Goal: Task Accomplishment & Management: Use online tool/utility

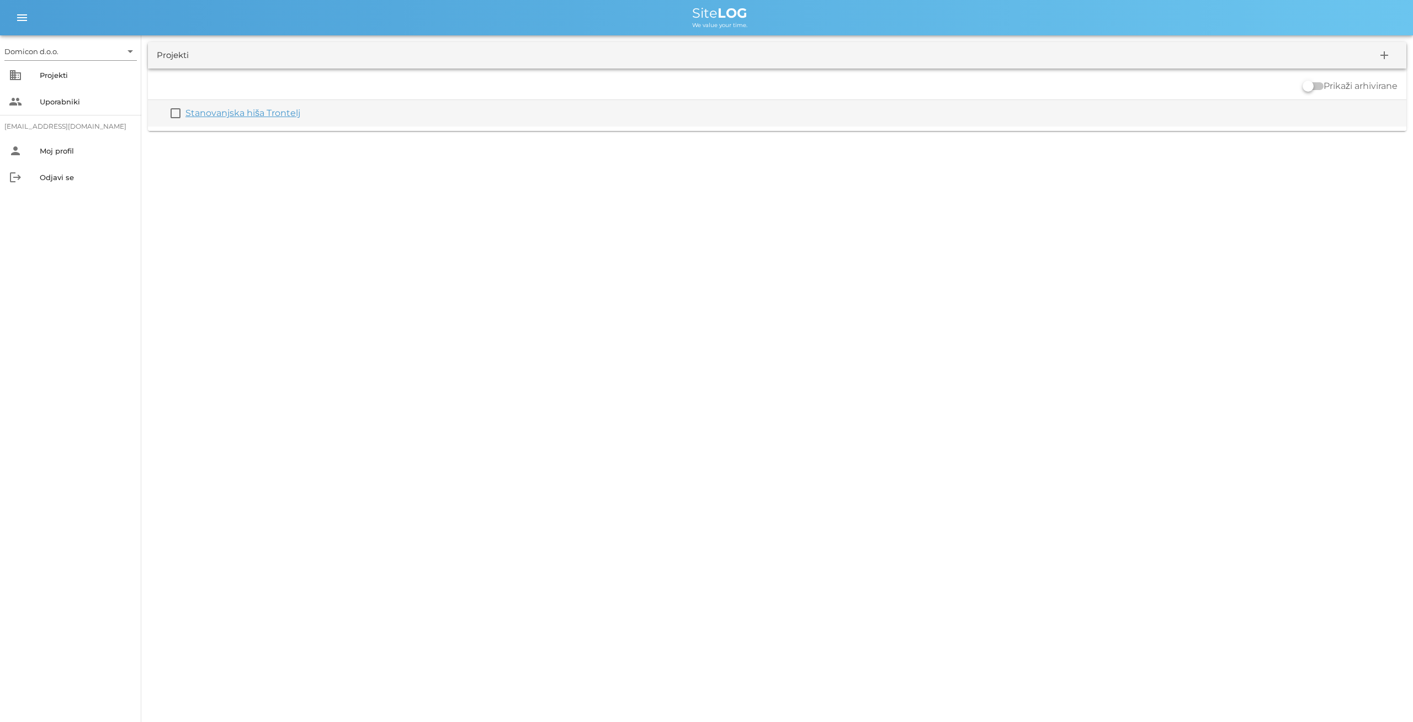
click at [256, 109] on link "Stanovanjska hiša Trontelj" at bounding box center [242, 113] width 115 height 10
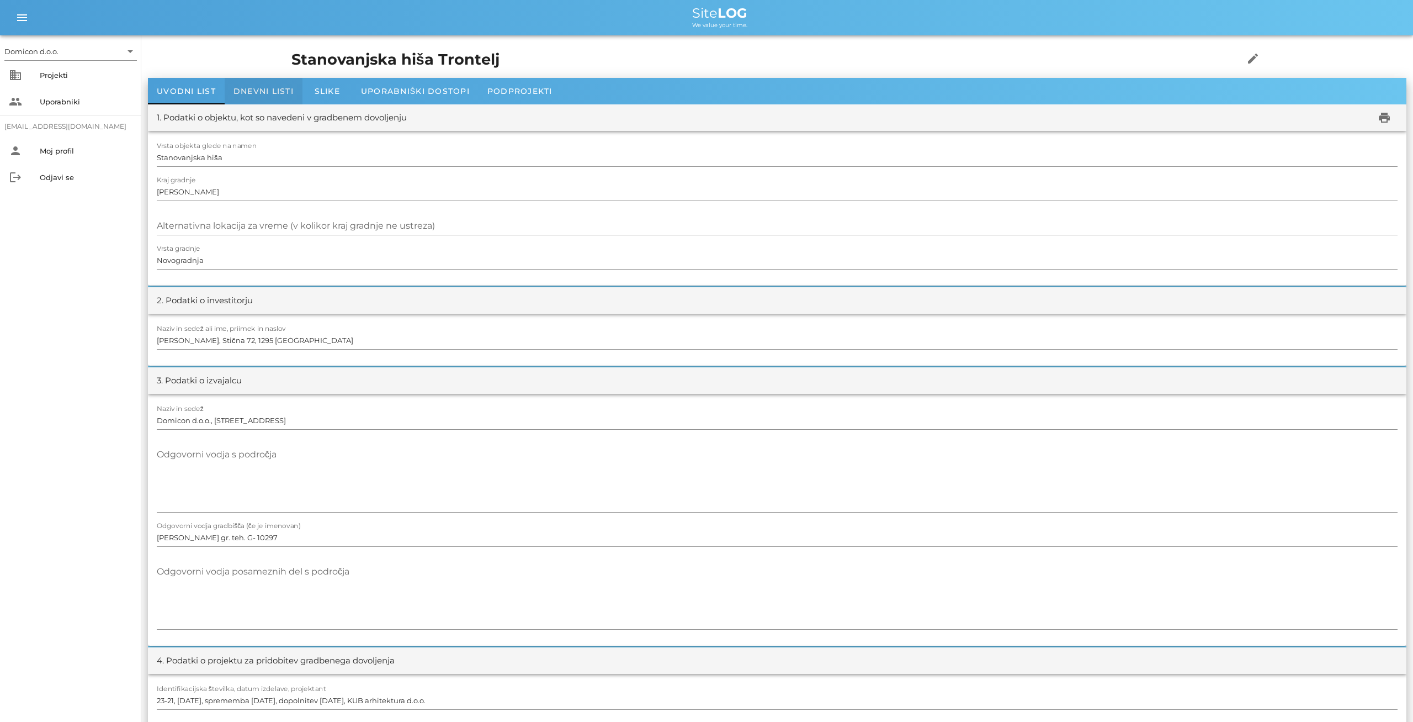
click at [250, 86] on div "Dnevni listi" at bounding box center [264, 91] width 78 height 26
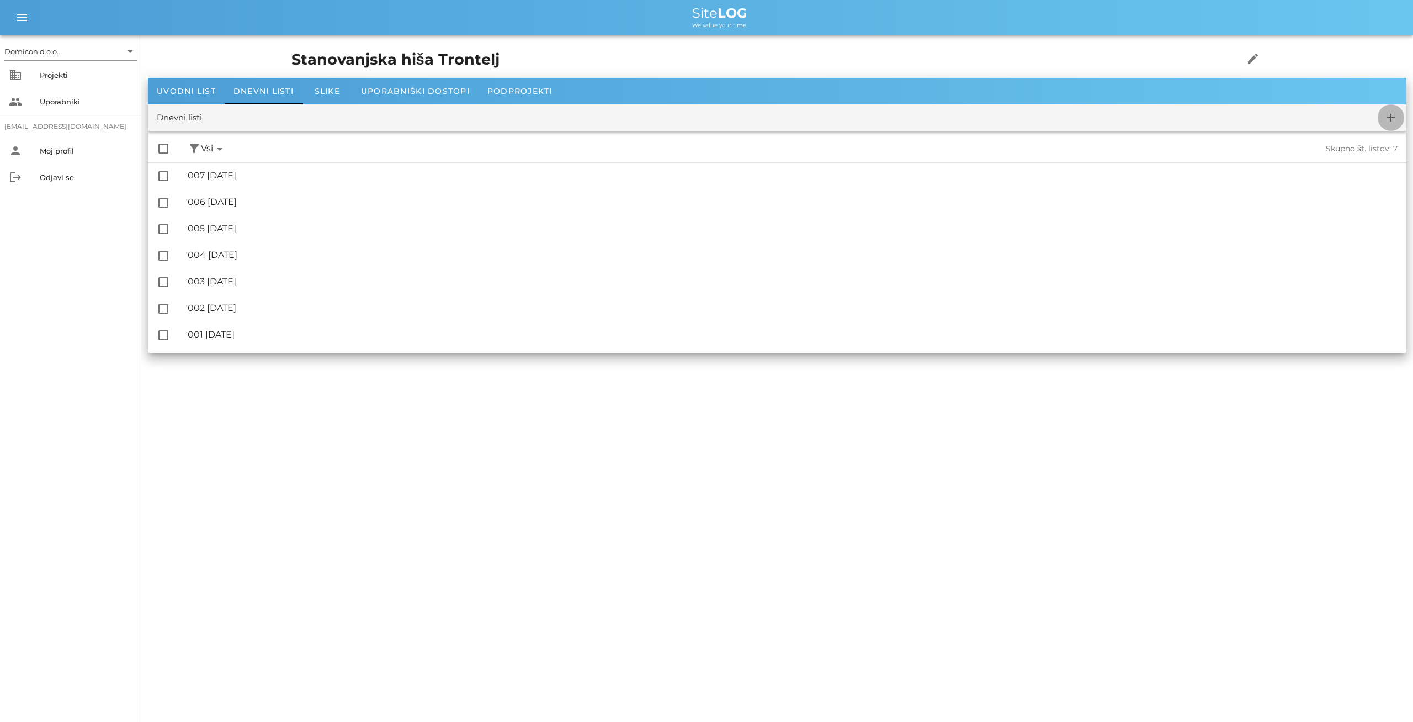
click at [1389, 120] on icon "add" at bounding box center [1390, 117] width 13 height 13
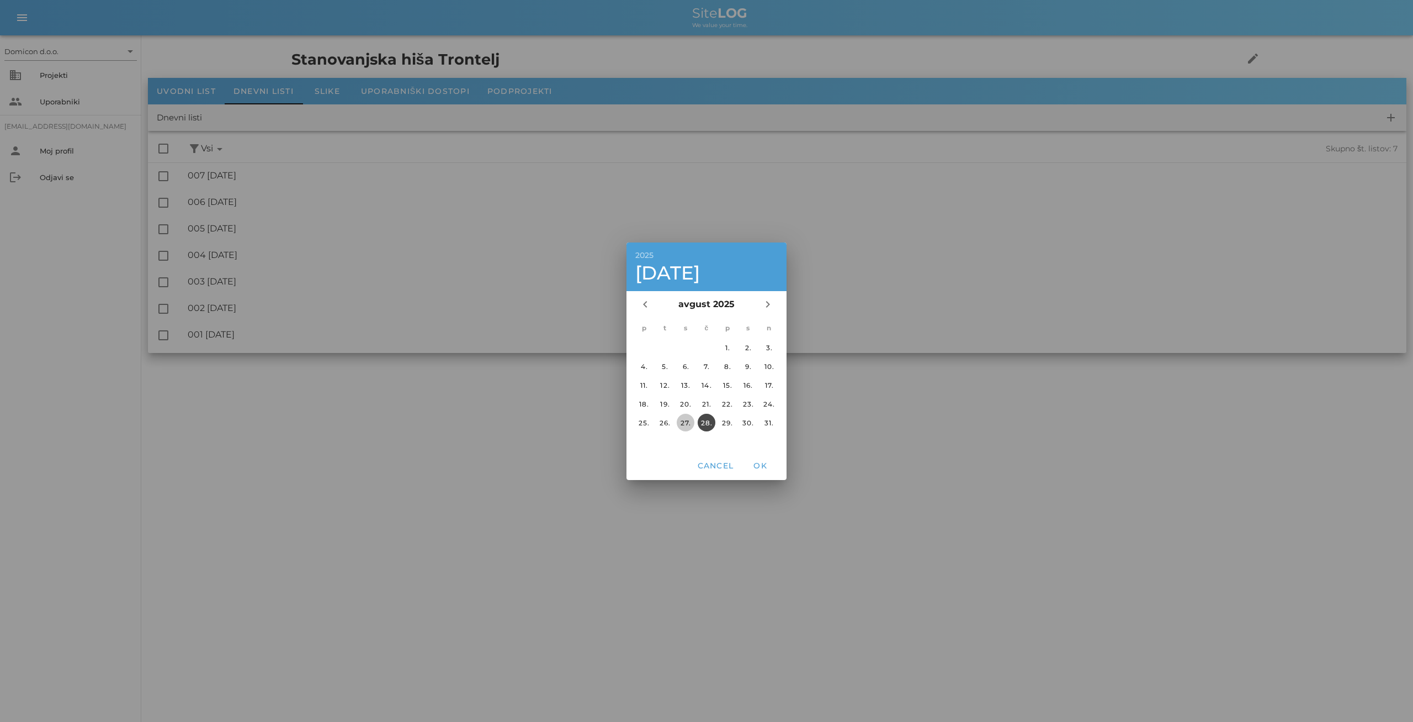
click at [686, 424] on div "27." at bounding box center [686, 422] width 18 height 8
click at [759, 464] on span "OK" at bounding box center [760, 465] width 26 height 10
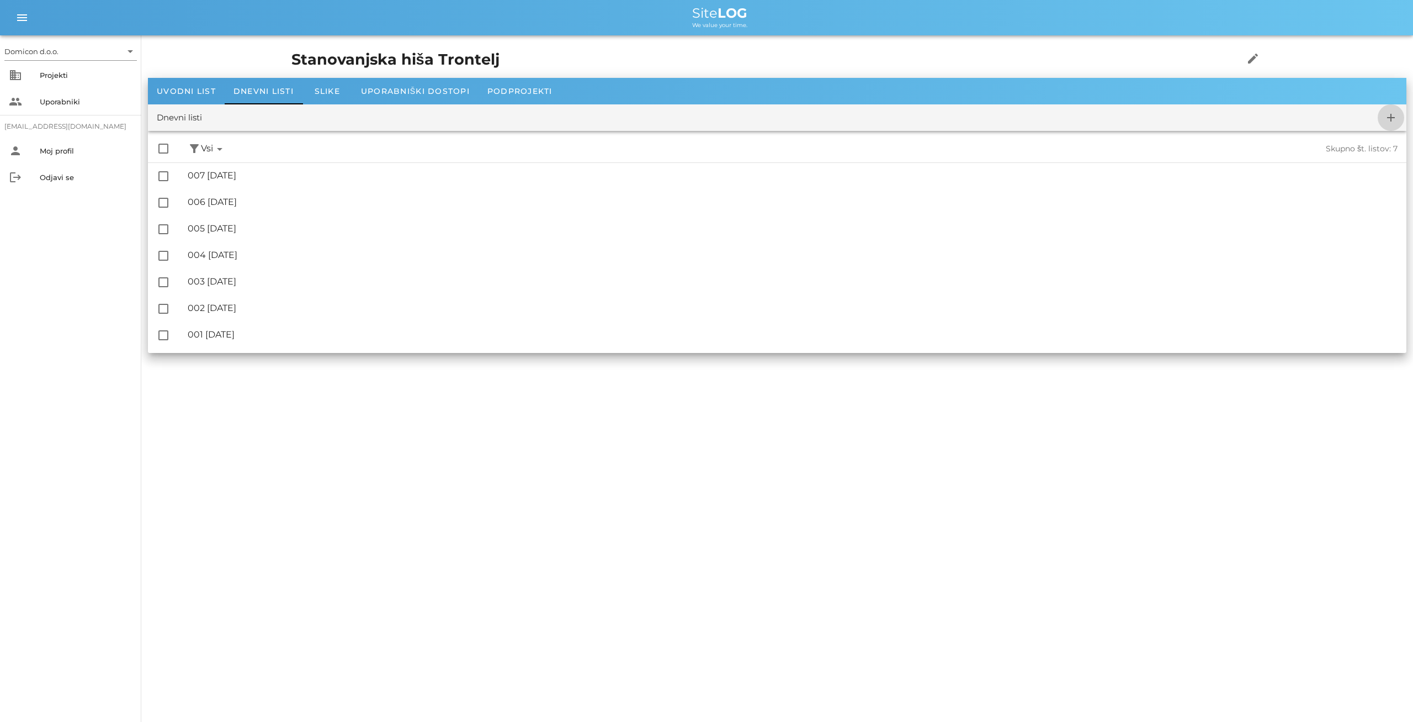
checkbox input "false"
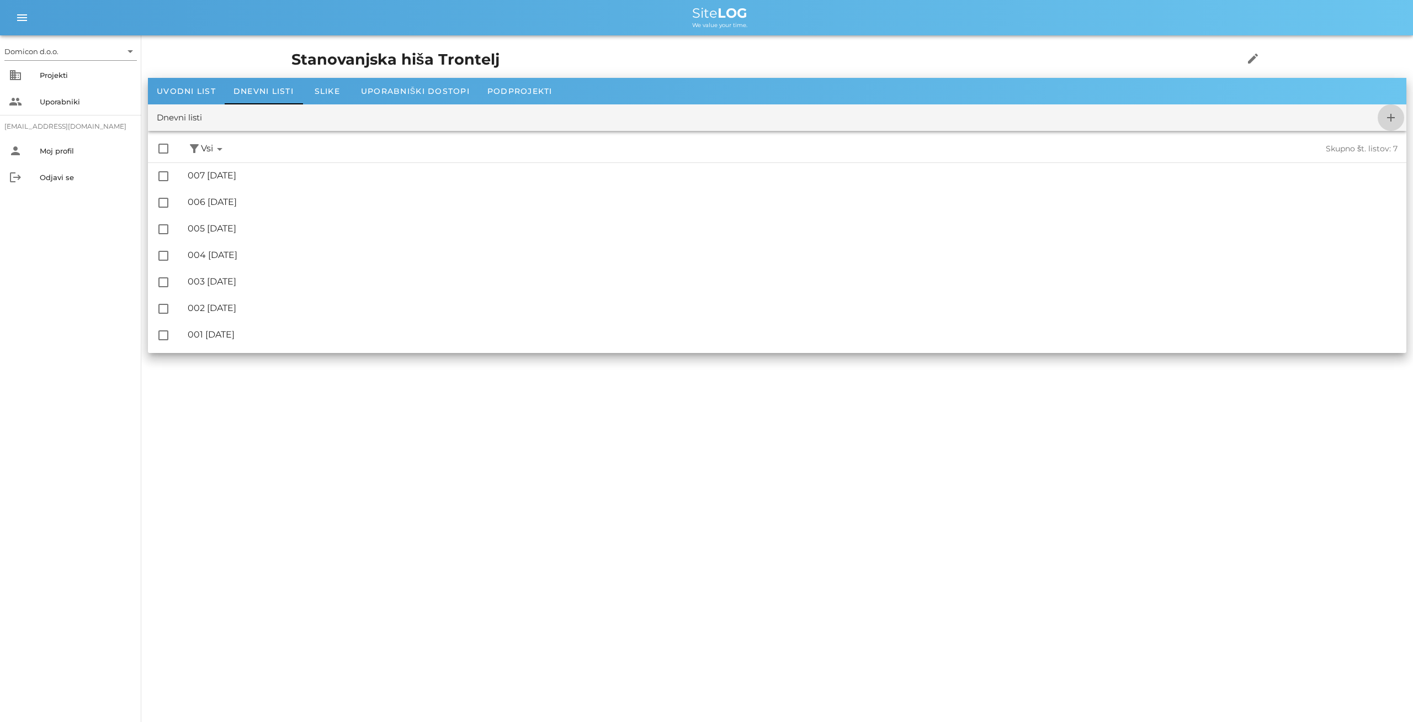
checkbox input "false"
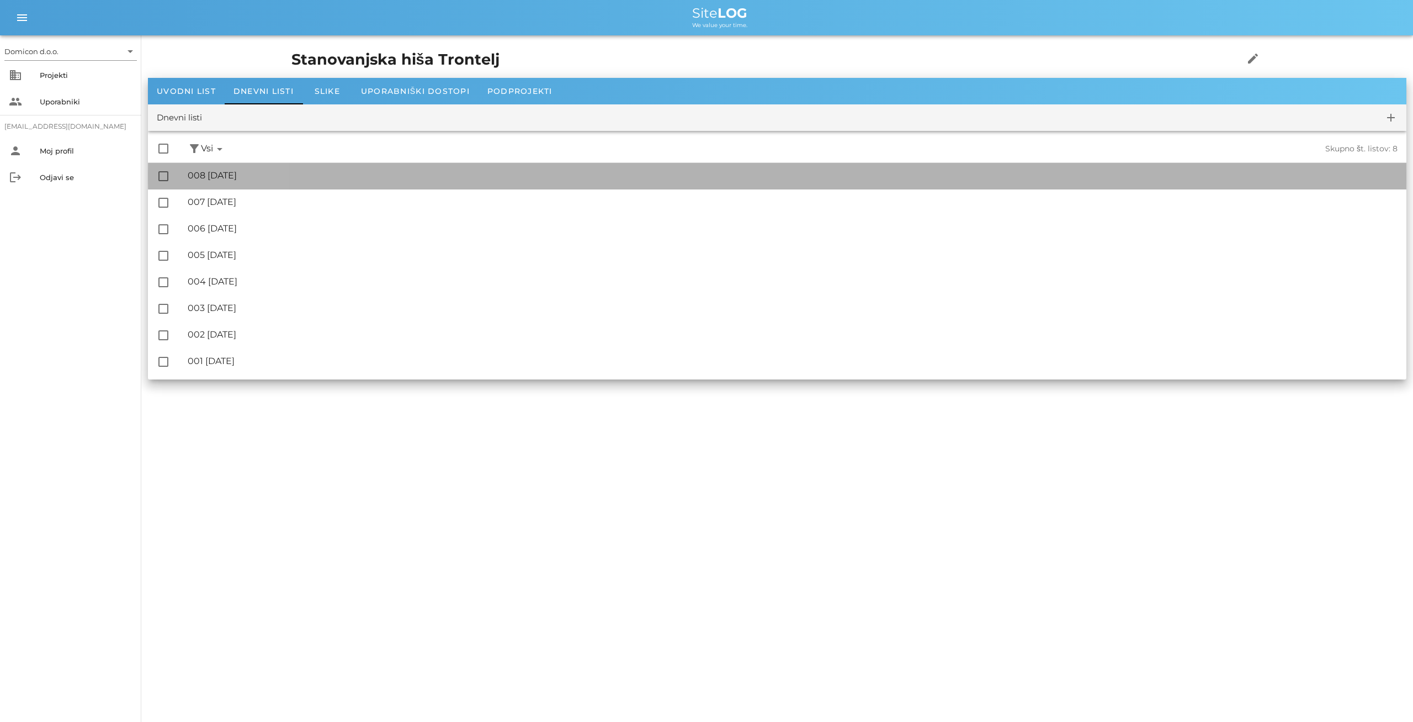
click at [235, 174] on div "🔏 008 [GEOGRAPHIC_DATA][DATE]" at bounding box center [793, 175] width 1210 height 10
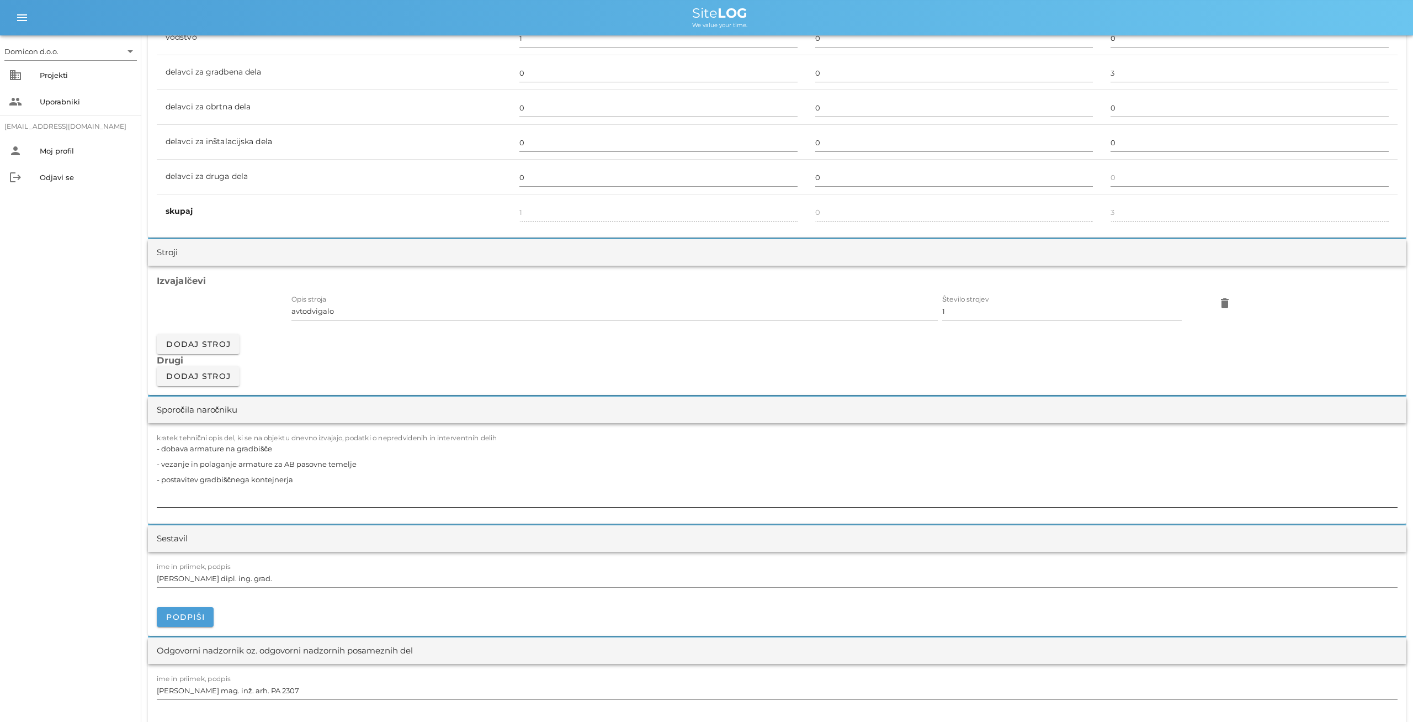
scroll to position [746, 0]
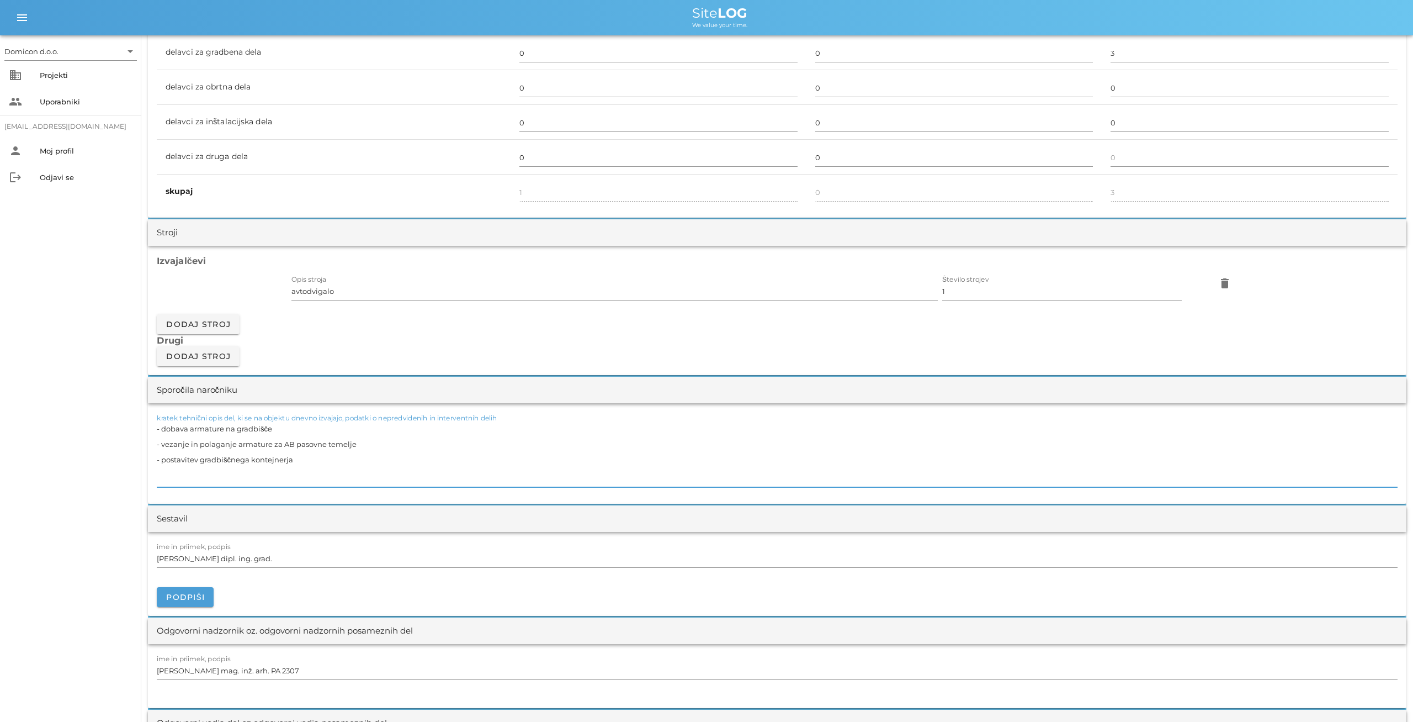
drag, startPoint x: 306, startPoint y: 458, endPoint x: 155, endPoint y: 458, distance: 151.3
click at [157, 458] on textarea "- dobava armature na gradbišče - vezanje in polaganje armature za AB pasovne te…" at bounding box center [777, 454] width 1241 height 66
drag, startPoint x: 288, startPoint y: 427, endPoint x: 153, endPoint y: 425, distance: 135.3
click at [157, 425] on textarea "- dobava armature na gradbišče - vezanje in polaganje armature za AB pasovne te…" at bounding box center [777, 454] width 1241 height 66
click at [158, 443] on textarea "- vezanje in polaganje armature za AB pasovne temelje" at bounding box center [777, 454] width 1241 height 66
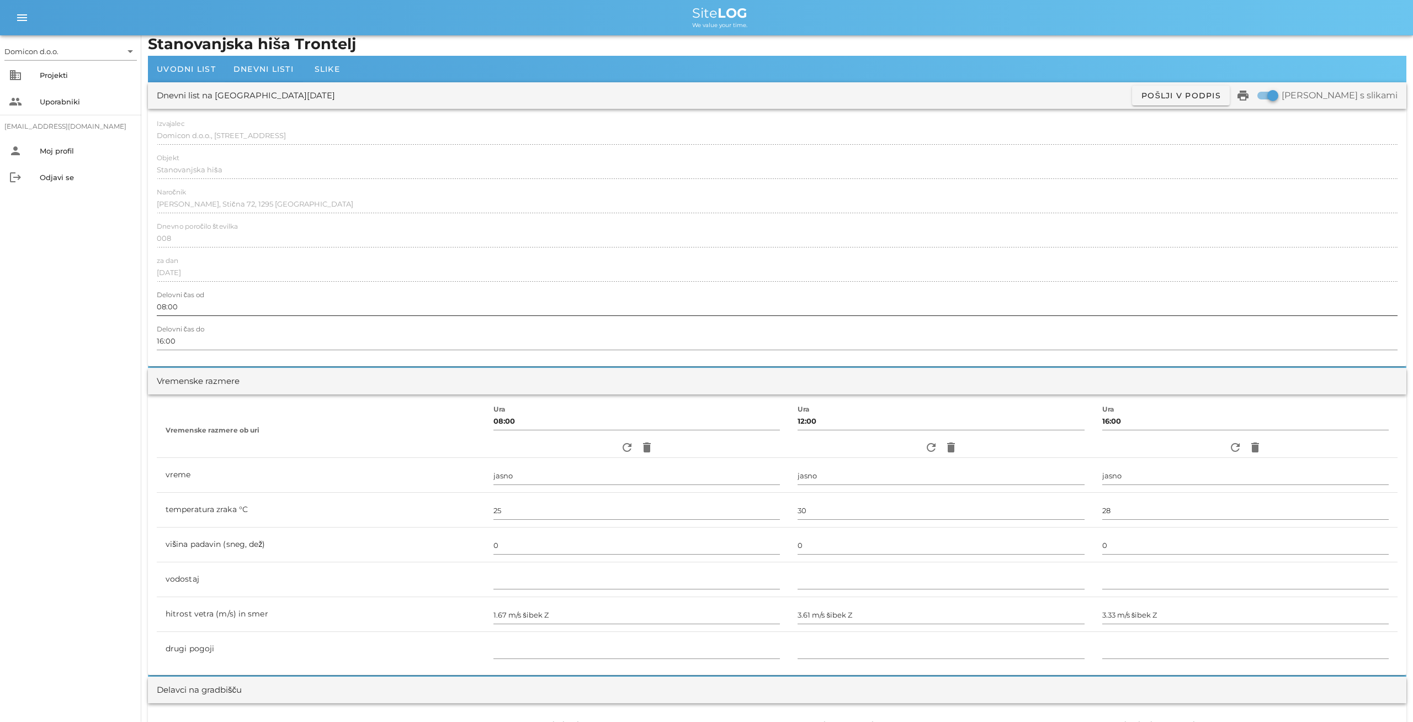
scroll to position [0, 0]
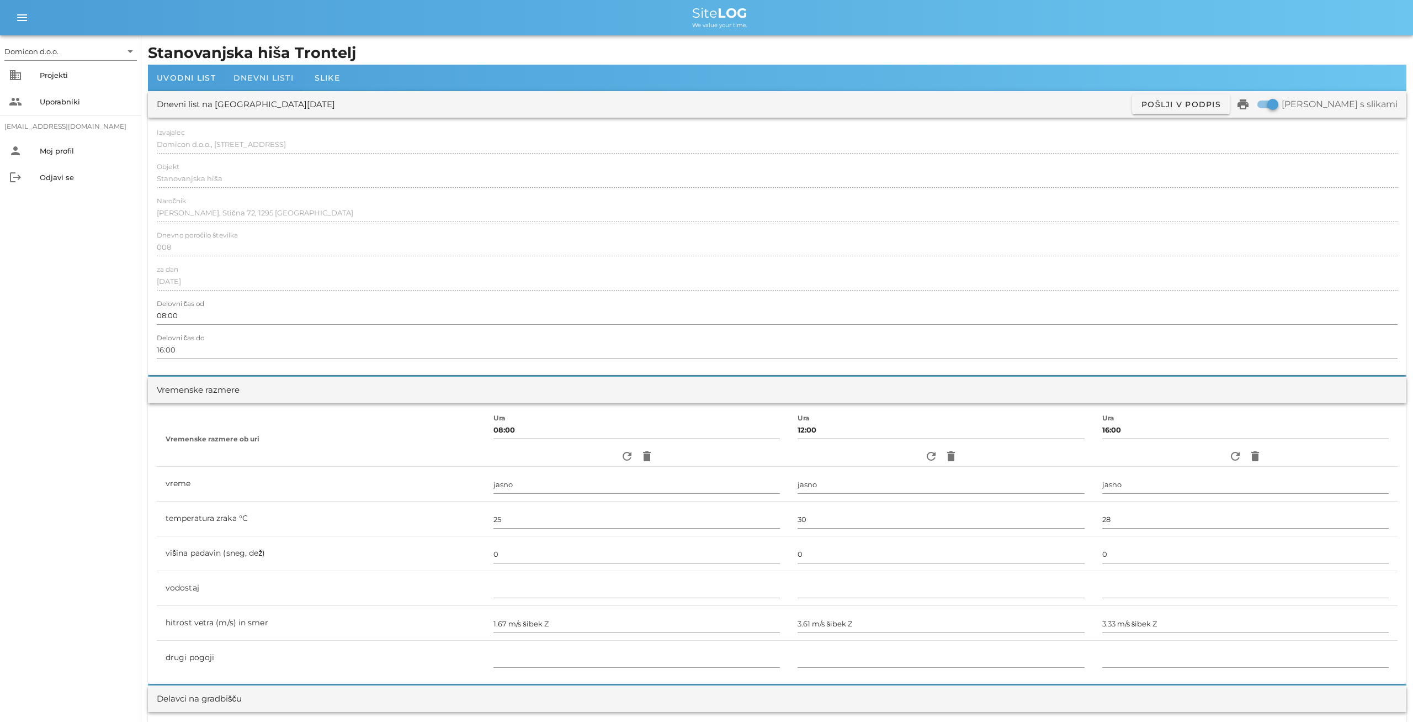
type textarea "- vezanje in polaganje armature za AB pasovne temelje"
click at [258, 76] on span "Dnevni listi" at bounding box center [264, 78] width 60 height 10
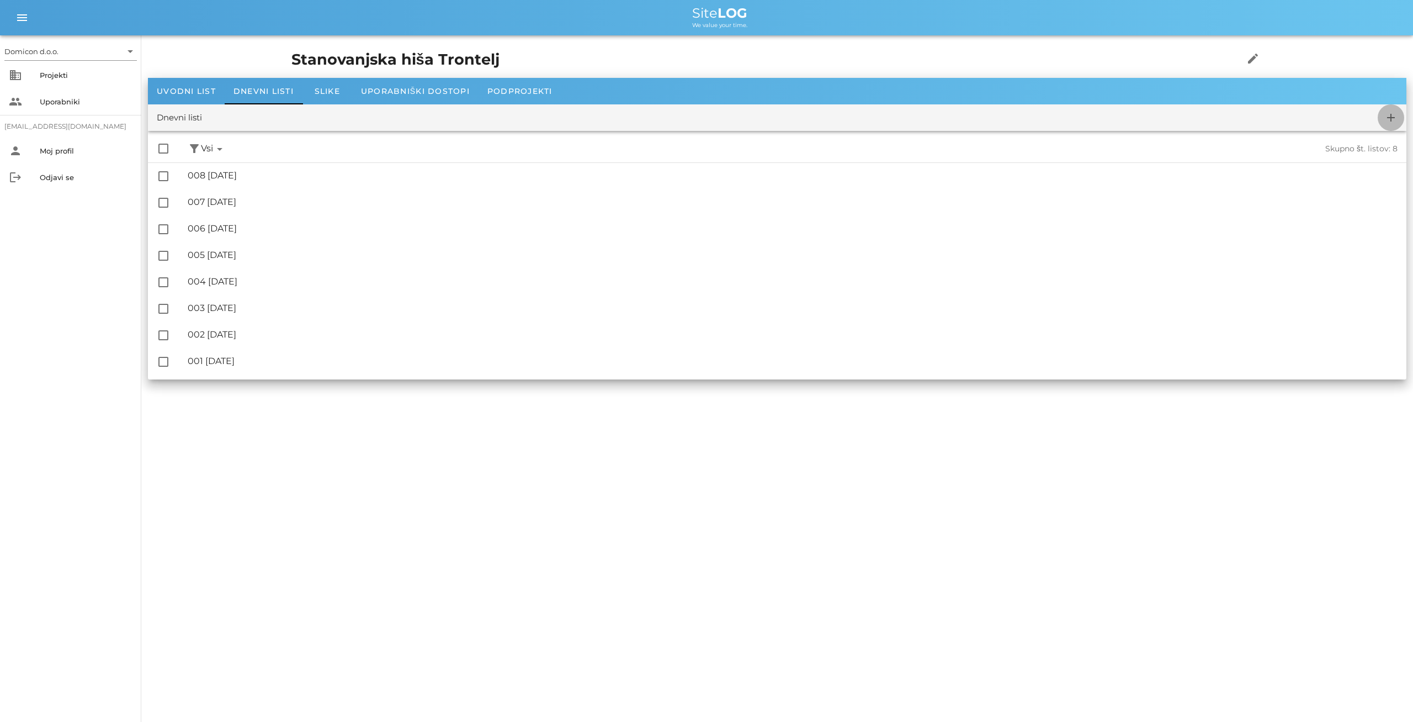
click at [1387, 110] on button "add" at bounding box center [1391, 117] width 26 height 26
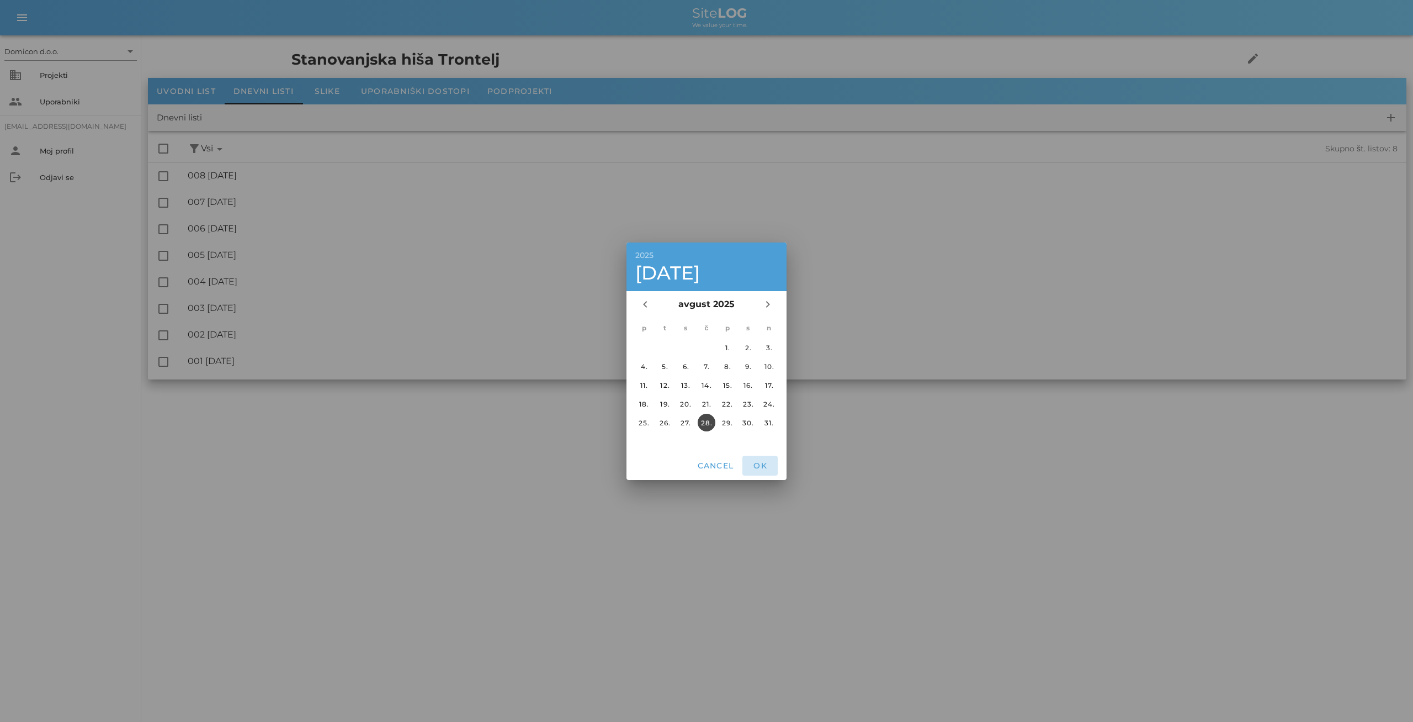
click at [761, 463] on span "OK" at bounding box center [760, 465] width 26 height 10
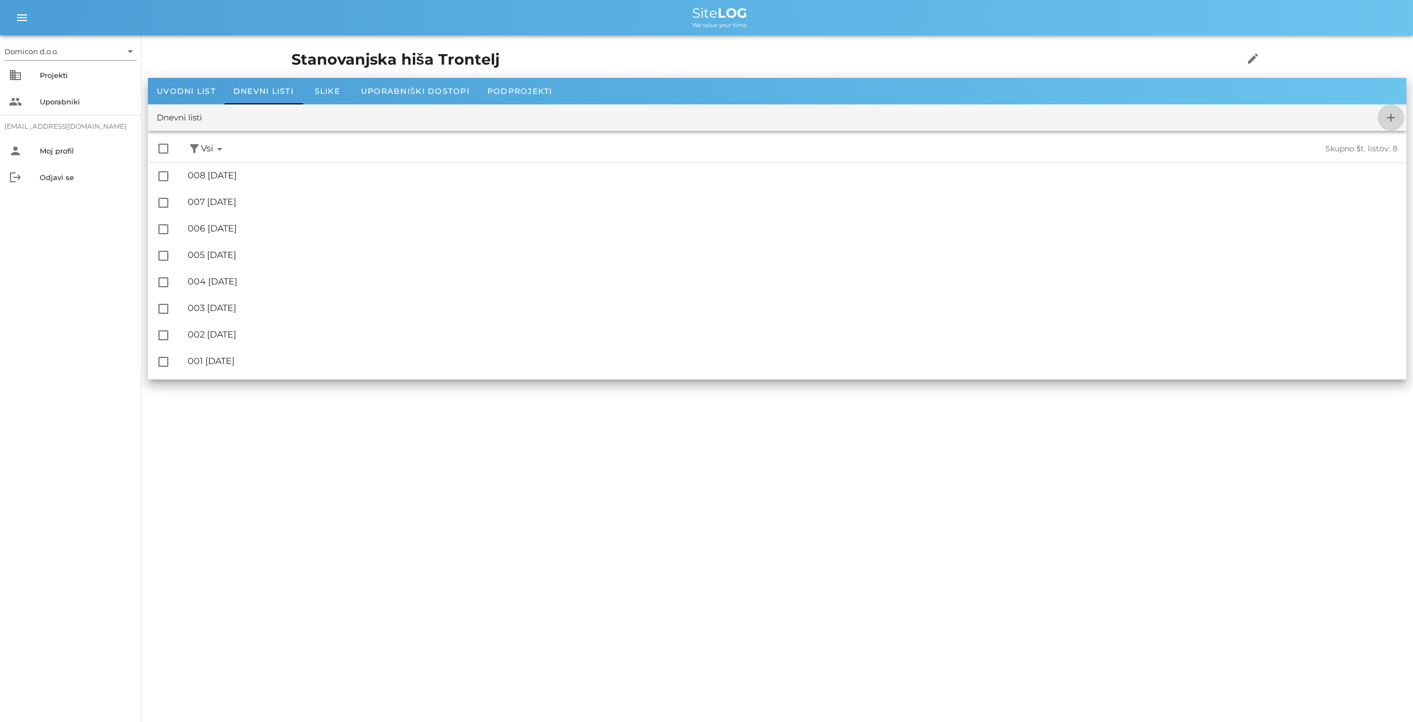
checkbox input "false"
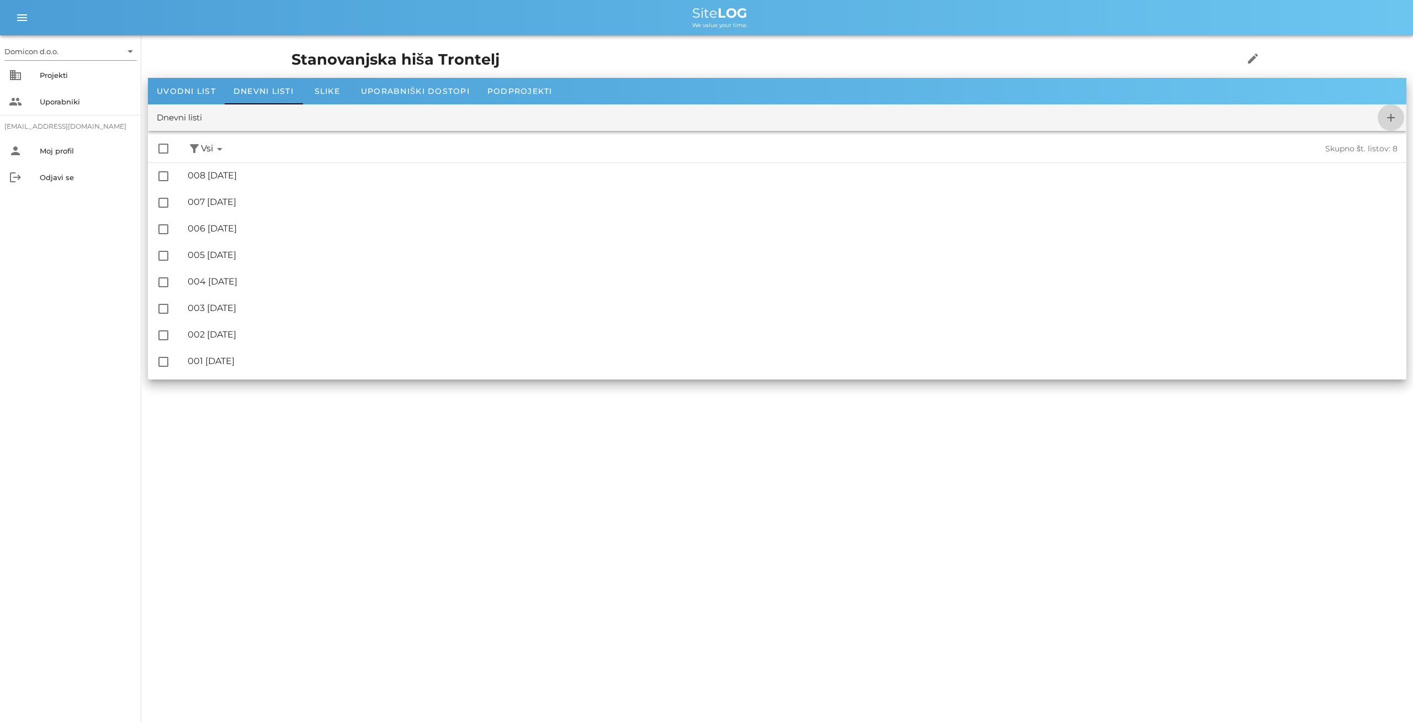
checkbox input "false"
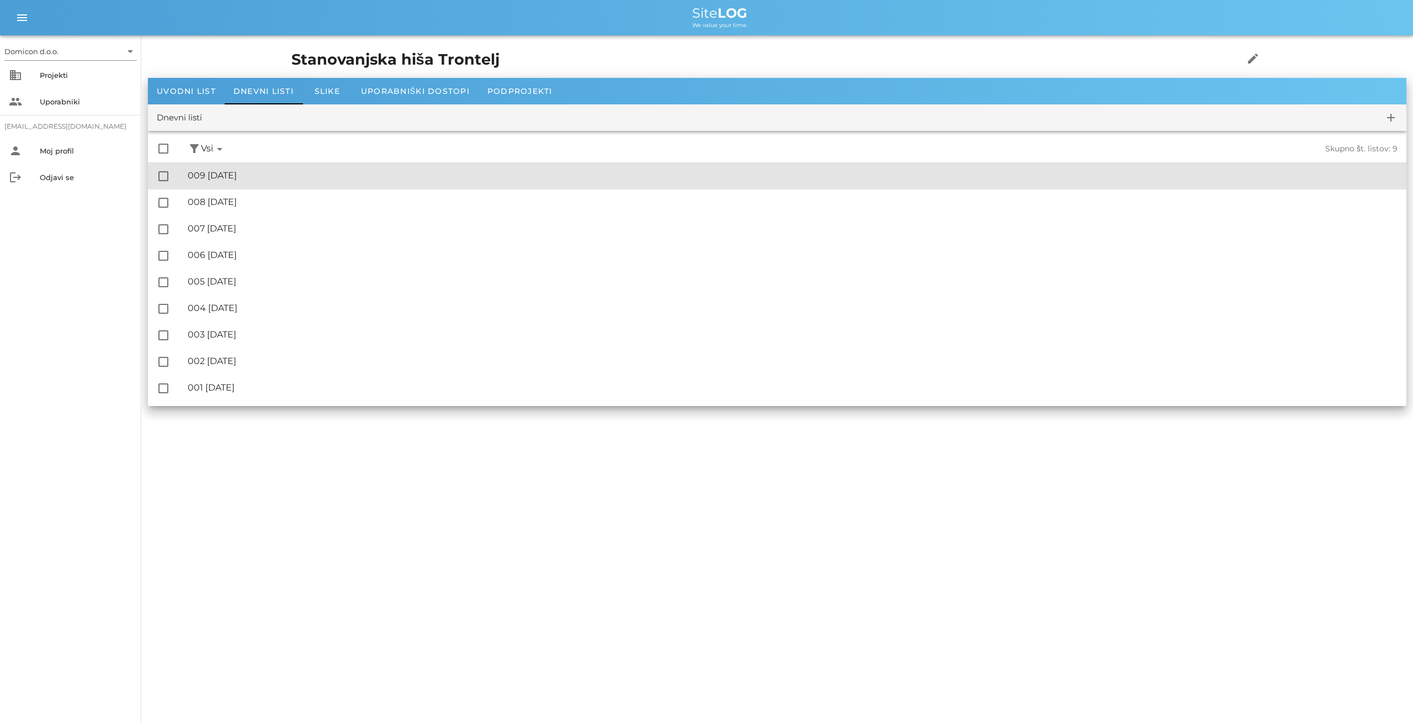
click at [238, 176] on div "🔏 009 [DATE]" at bounding box center [793, 175] width 1210 height 10
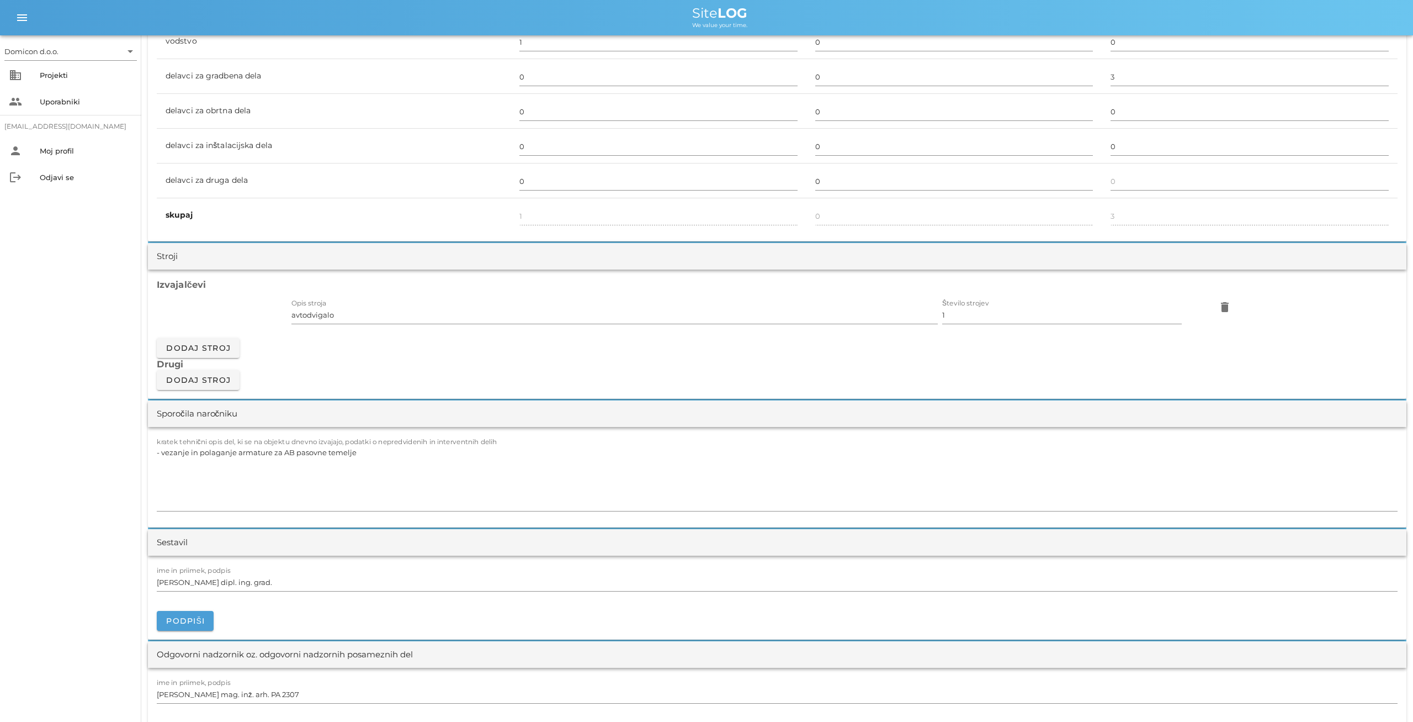
scroll to position [746, 0]
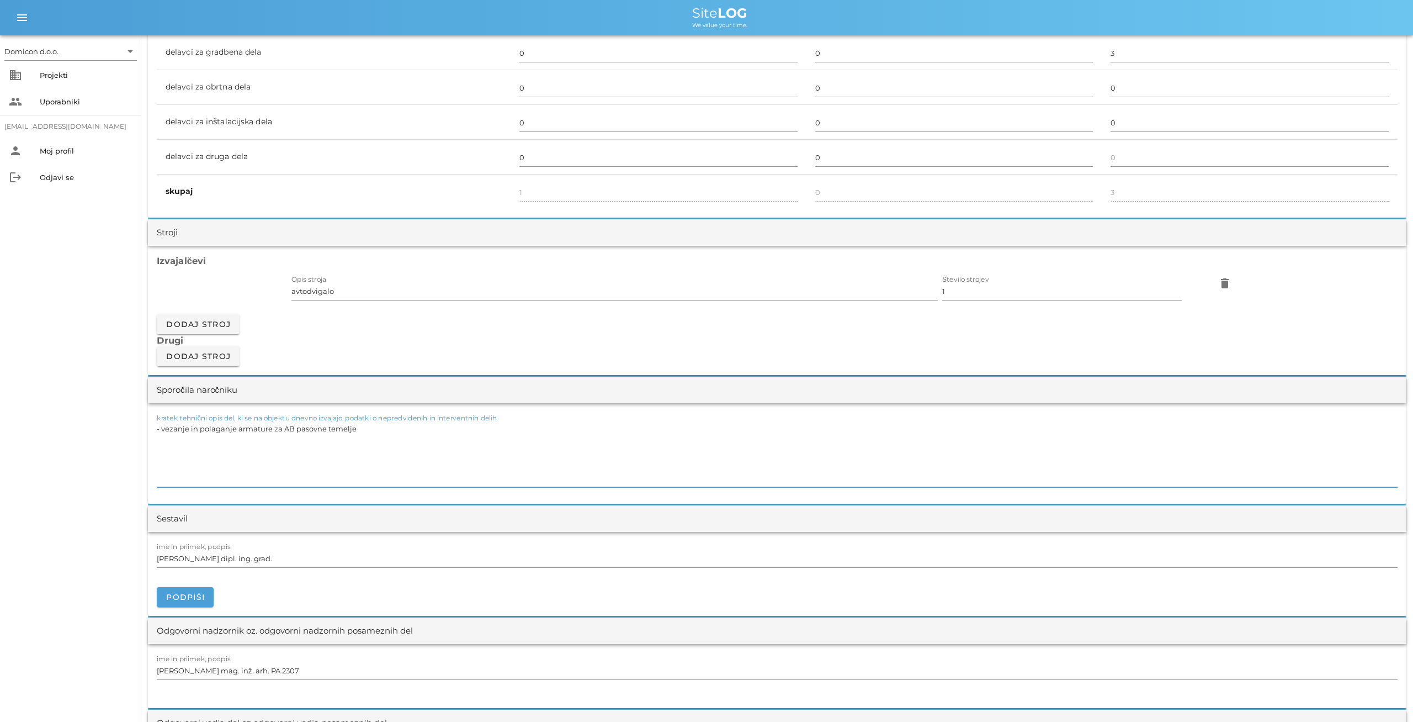
click at [357, 428] on textarea "- vezanje in polaganje armature za AB pasovne temelje" at bounding box center [777, 454] width 1241 height 66
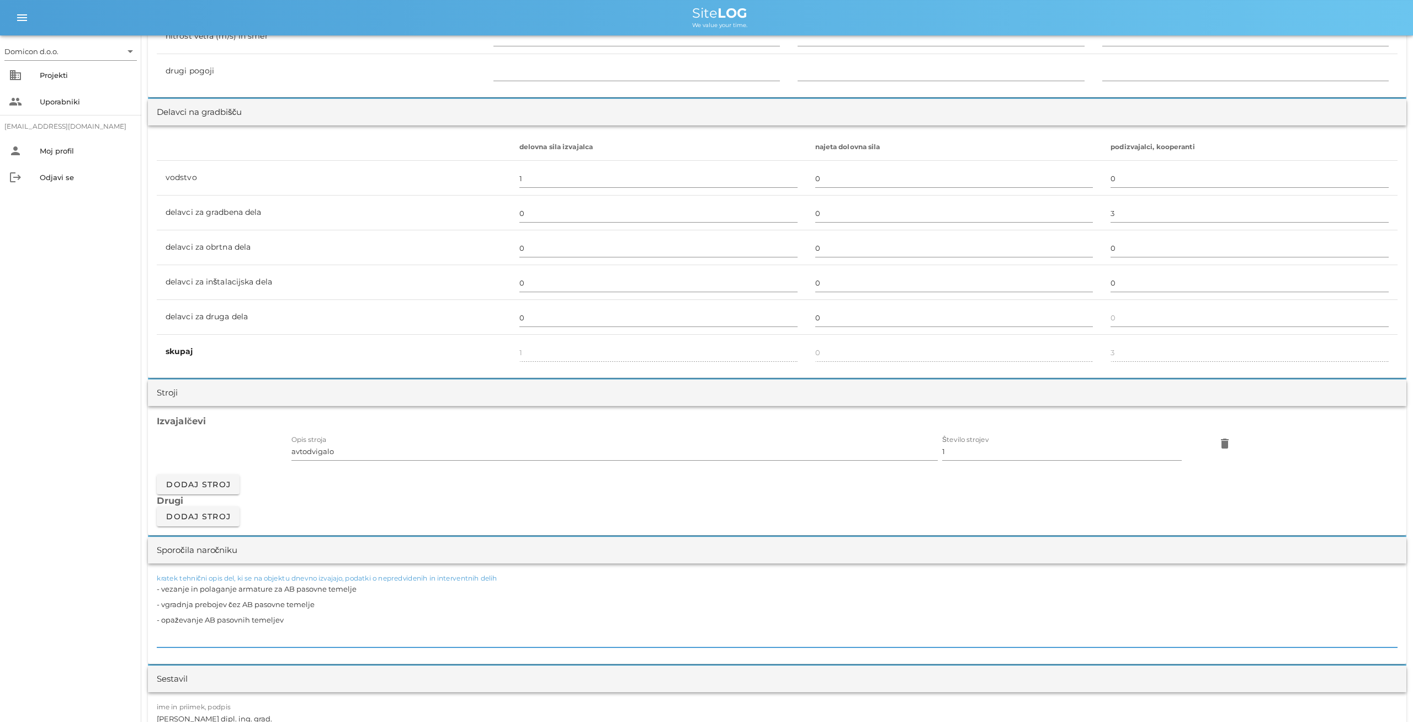
scroll to position [0, 0]
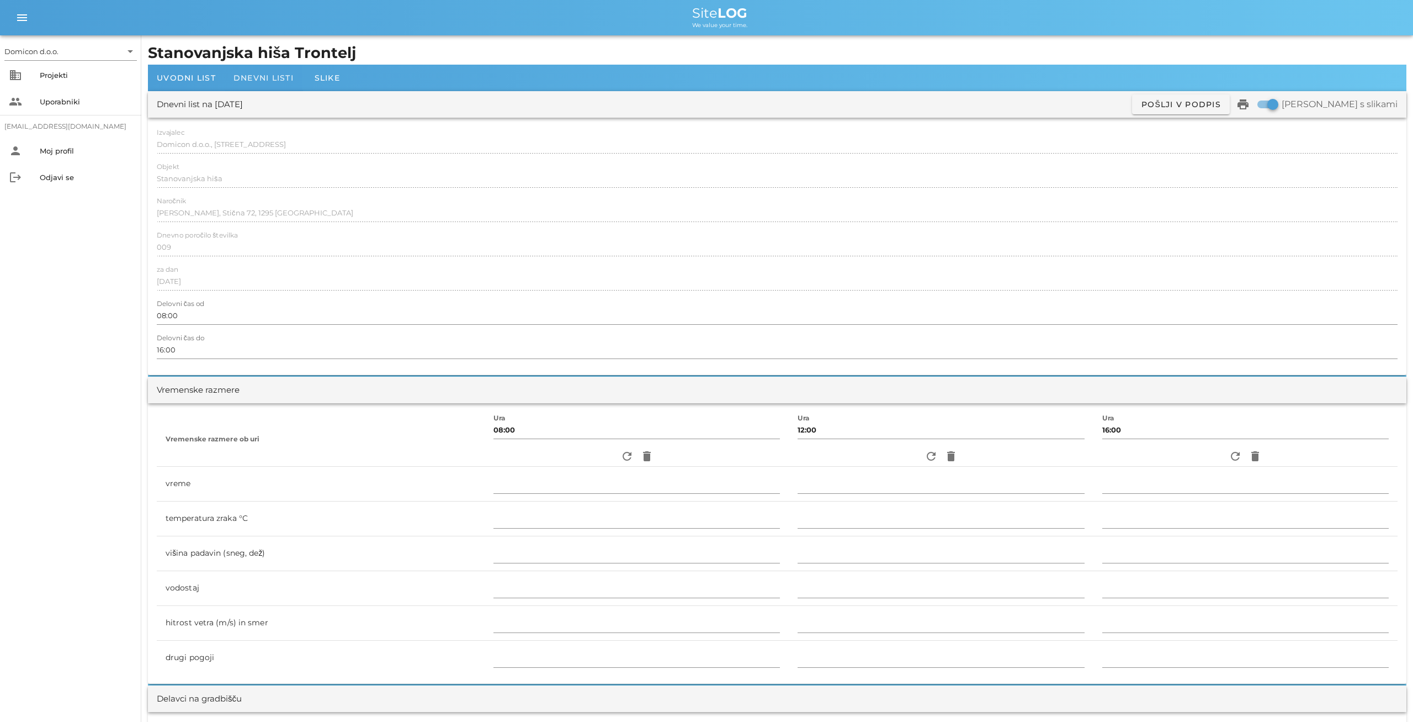
type textarea "- vezanje in polaganje armature za AB pasovne temelje - vgradnja prebojev čez A…"
click at [264, 76] on span "Dnevni listi" at bounding box center [264, 78] width 60 height 10
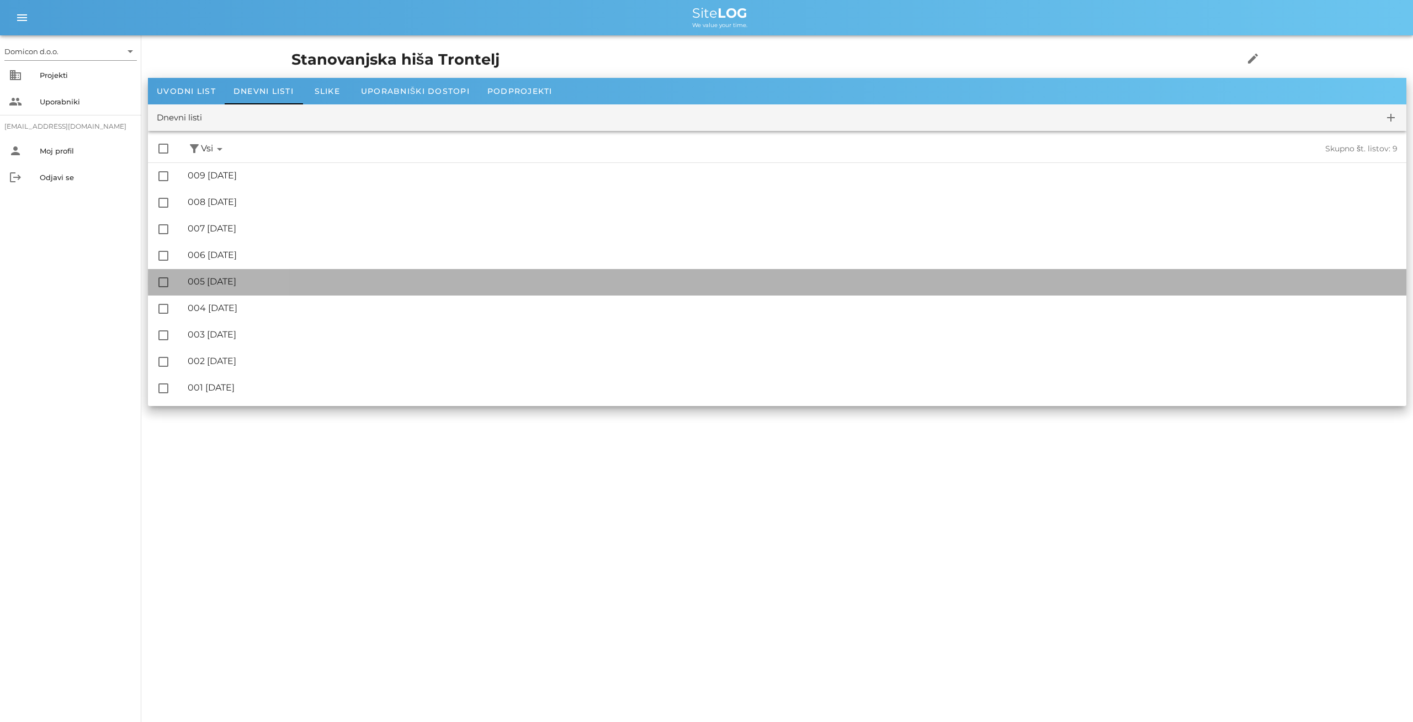
click at [229, 295] on div "check_box_outline_blank 🔏 005 [DATE] ✓ Podpisal: Nadzornik ✓ Podpisal: Sestavlj…" at bounding box center [777, 282] width 1259 height 26
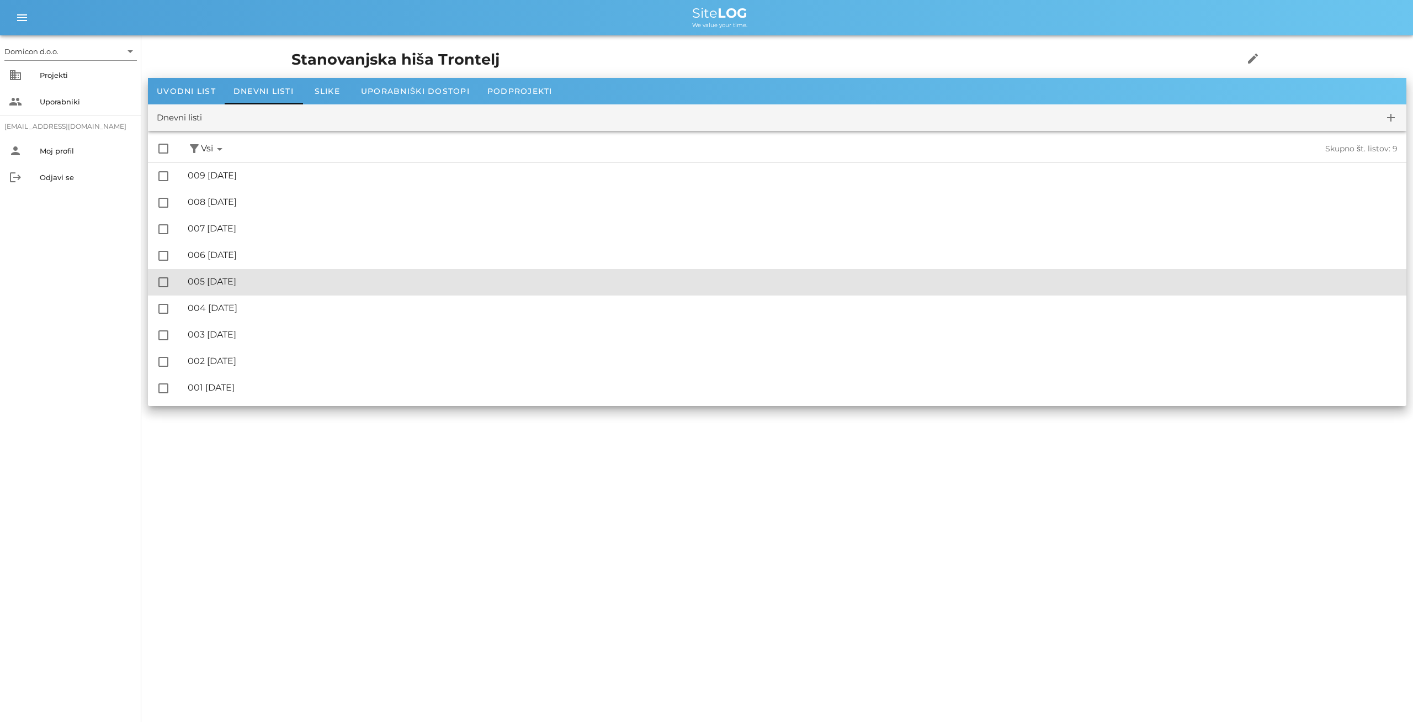
click at [245, 290] on div "🔏 005 [DATE] ✓ Podpisal: Nadzornik ✓ Podpisal: Sestavljalec ✓ Podpisal: Odgovor…" at bounding box center [793, 281] width 1210 height 25
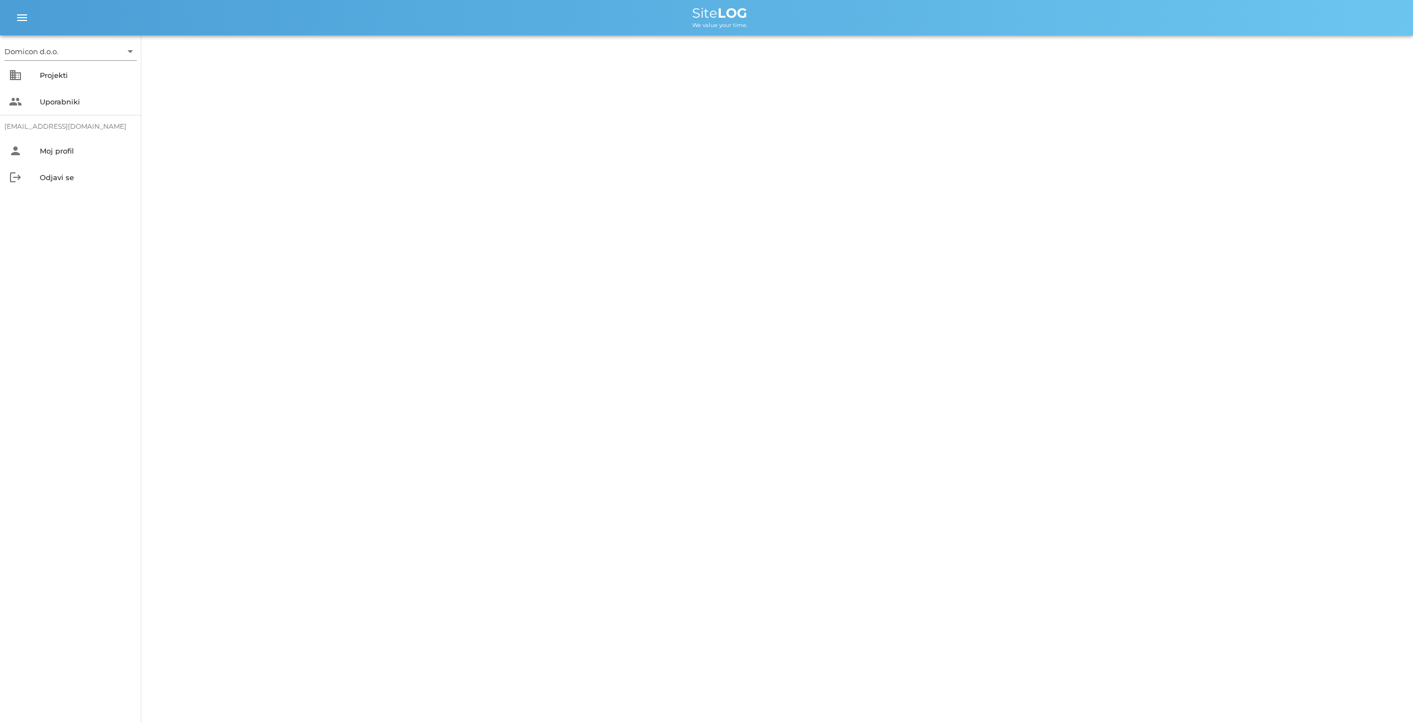
click at [245, 290] on div "Domicon d.o.o. arrow_drop_down business Projekti people Uporabniki [EMAIL_ADDRE…" at bounding box center [706, 361] width 1413 height 722
